Goal: Communication & Community: Answer question/provide support

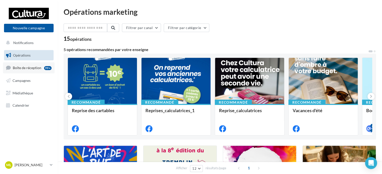
click at [18, 66] on span "Boîte de réception" at bounding box center [27, 68] width 29 height 4
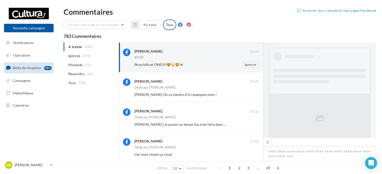
scroll to position [145, 0]
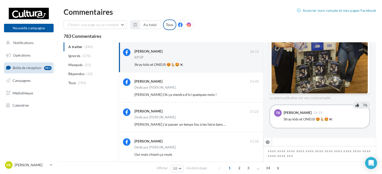
click at [356, 106] on icon at bounding box center [358, 105] width 4 height 4
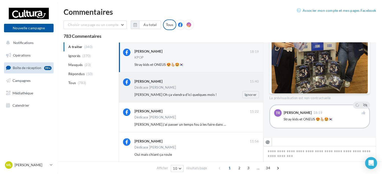
click at [186, 88] on div "Dédicace [PERSON_NAME]" at bounding box center [197, 88] width 124 height 4
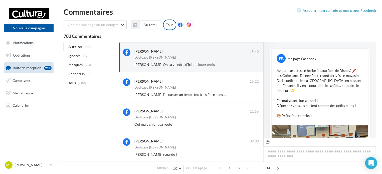
scroll to position [250, 0]
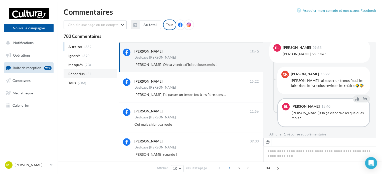
click at [83, 76] on li "Répondus (51)" at bounding box center [90, 73] width 53 height 9
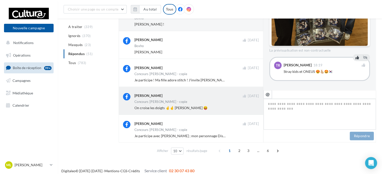
scroll to position [187, 0]
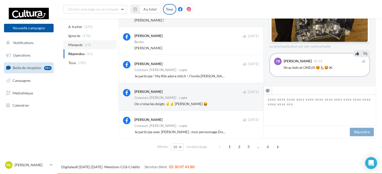
click at [83, 43] on li "Masqués (23)" at bounding box center [90, 44] width 53 height 9
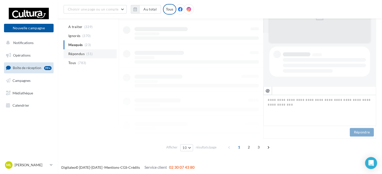
click at [81, 52] on span "Répondus" at bounding box center [76, 53] width 16 height 5
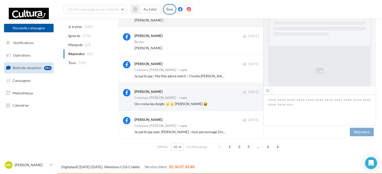
scroll to position [149, 0]
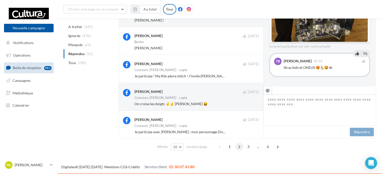
click at [240, 146] on span "2" at bounding box center [239, 147] width 8 height 8
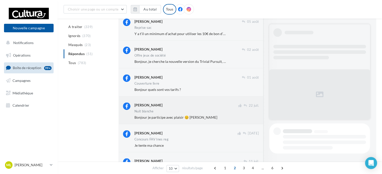
scroll to position [342, 0]
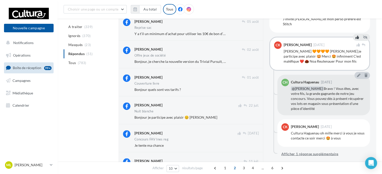
click at [313, 151] on button "Afficher 1 réponse supplémentaire" at bounding box center [310, 154] width 61 height 6
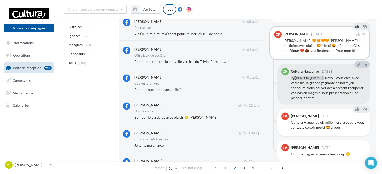
scroll to position [358, 0]
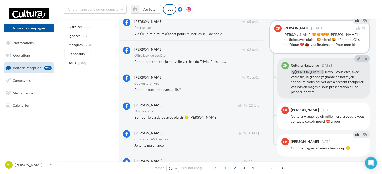
click at [356, 133] on icon at bounding box center [358, 135] width 4 height 4
click at [355, 100] on button at bounding box center [358, 103] width 6 height 6
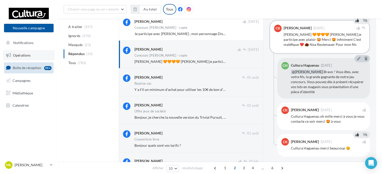
click at [44, 53] on link "Opérations" at bounding box center [29, 55] width 52 height 11
